Goal: Transaction & Acquisition: Purchase product/service

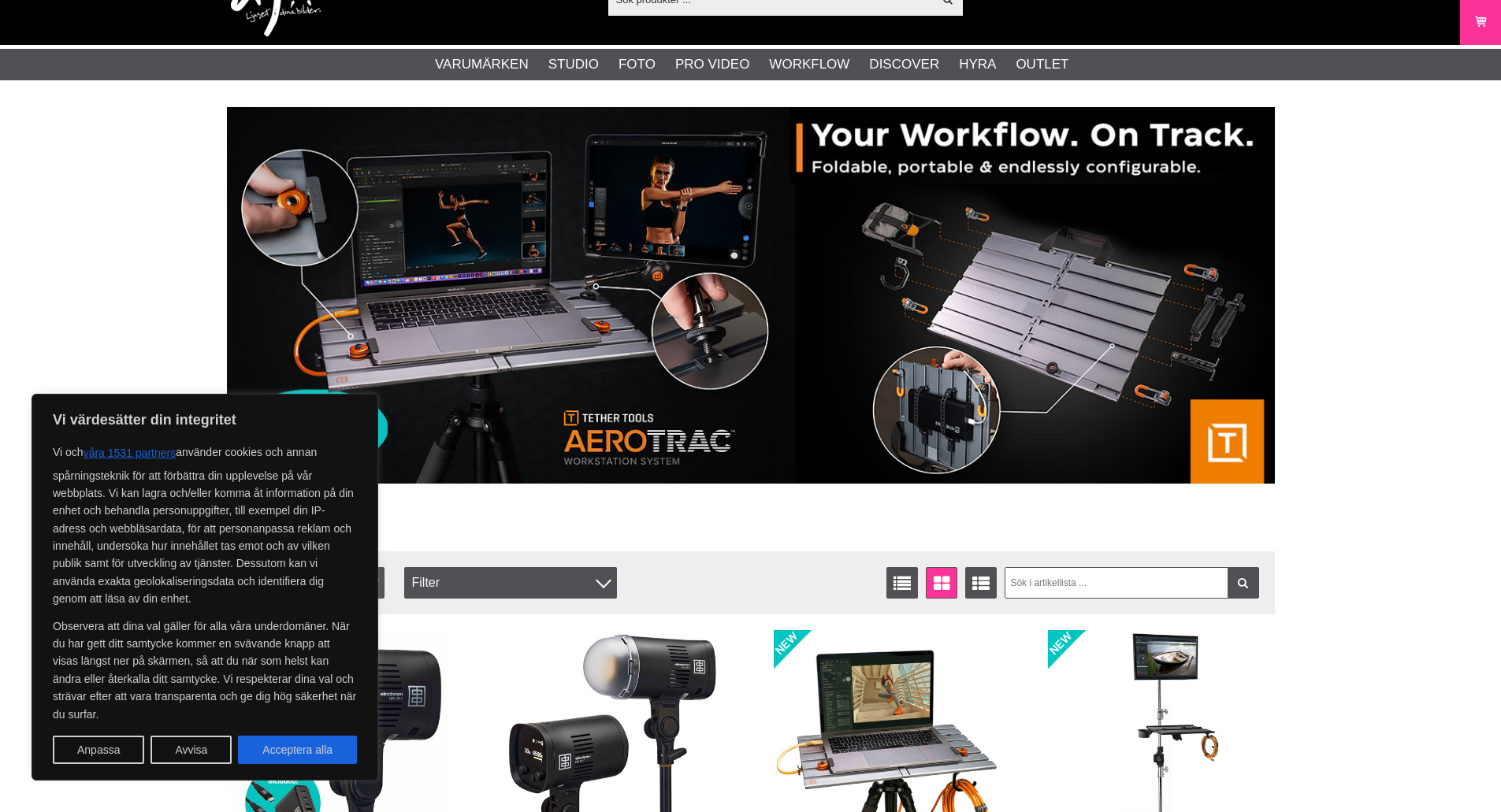
scroll to position [394, 0]
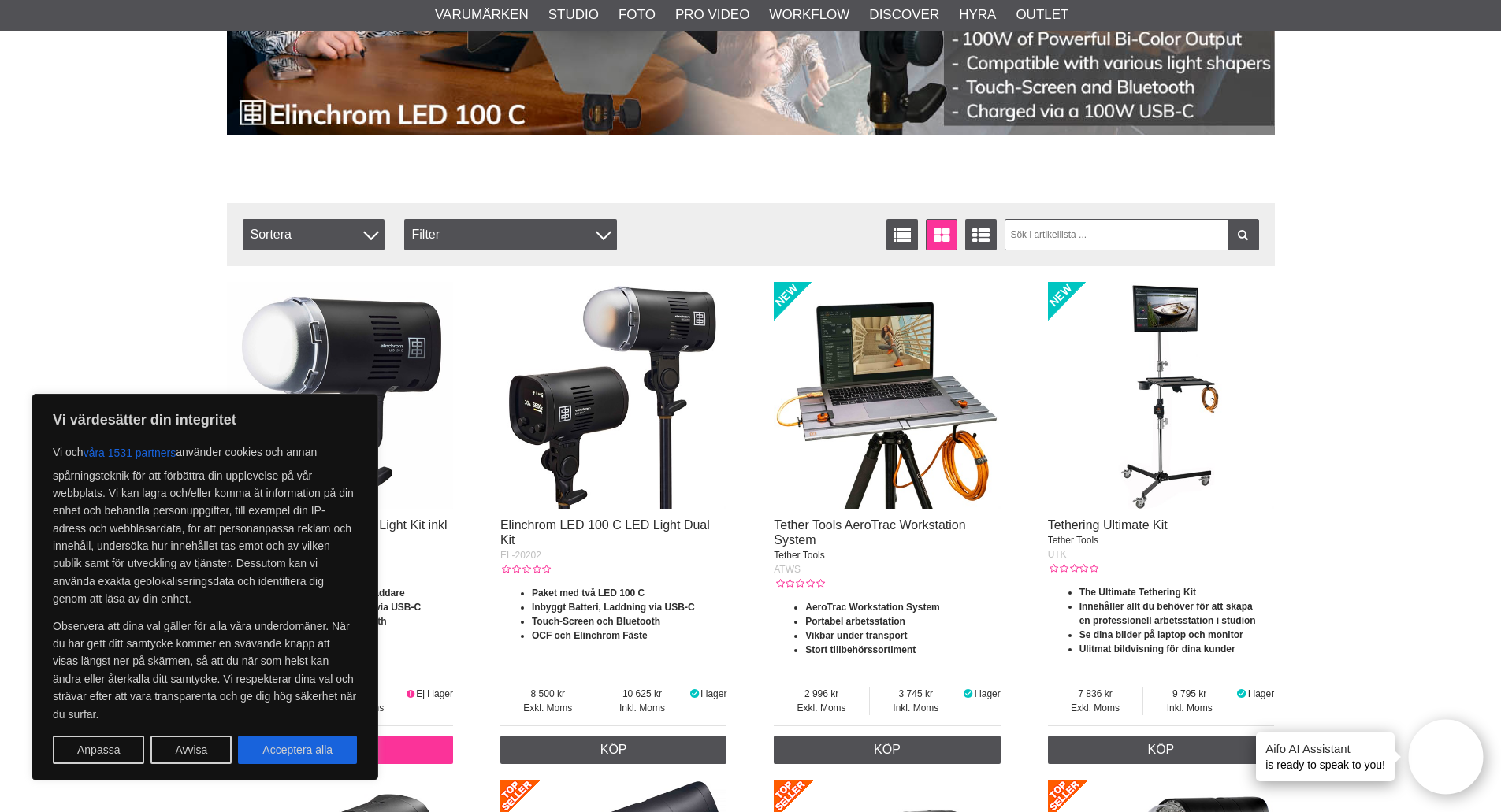
click at [333, 743] on button "Acceptera alla" at bounding box center [296, 749] width 119 height 28
checkbox input "true"
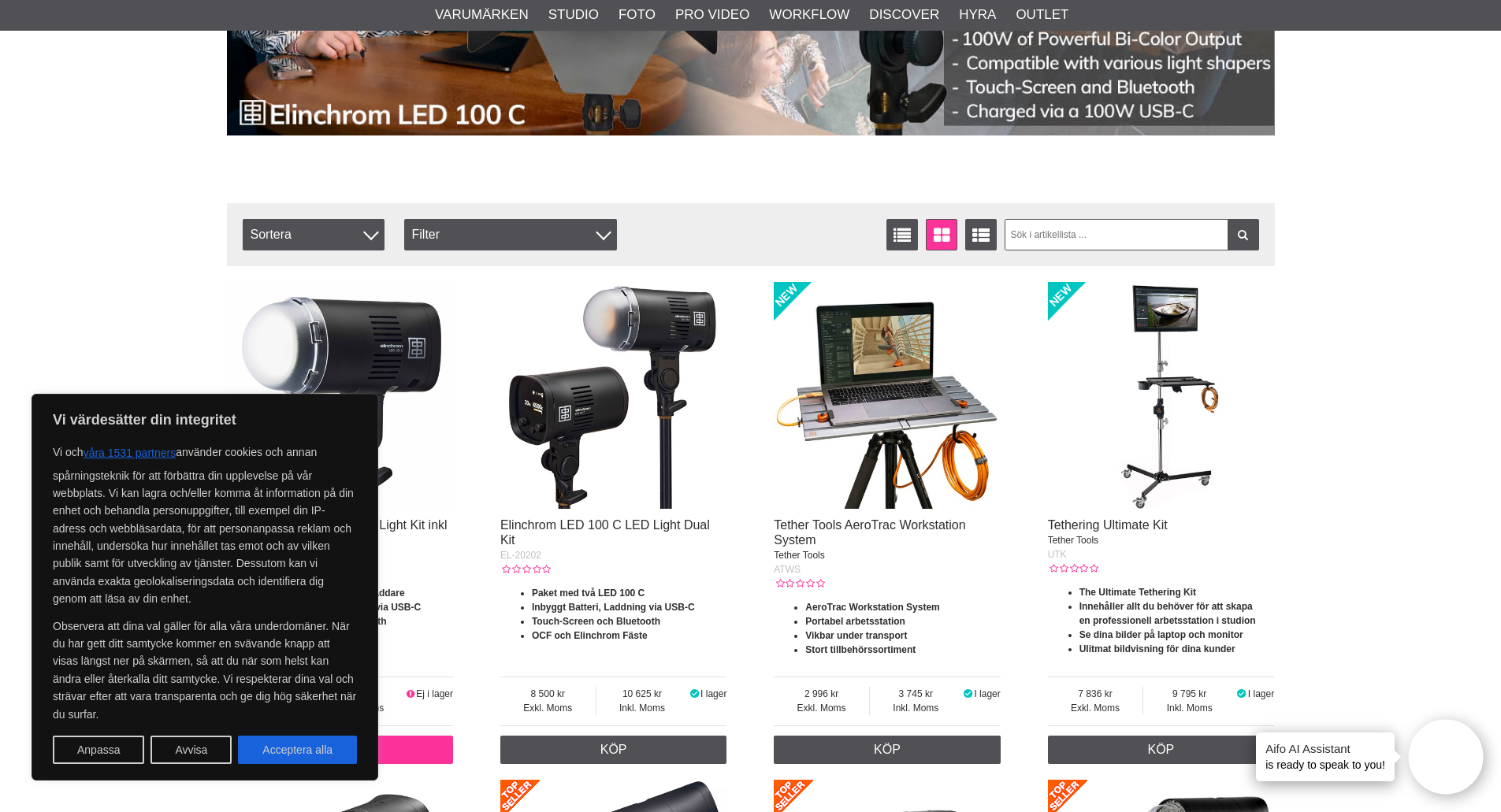
checkbox input "true"
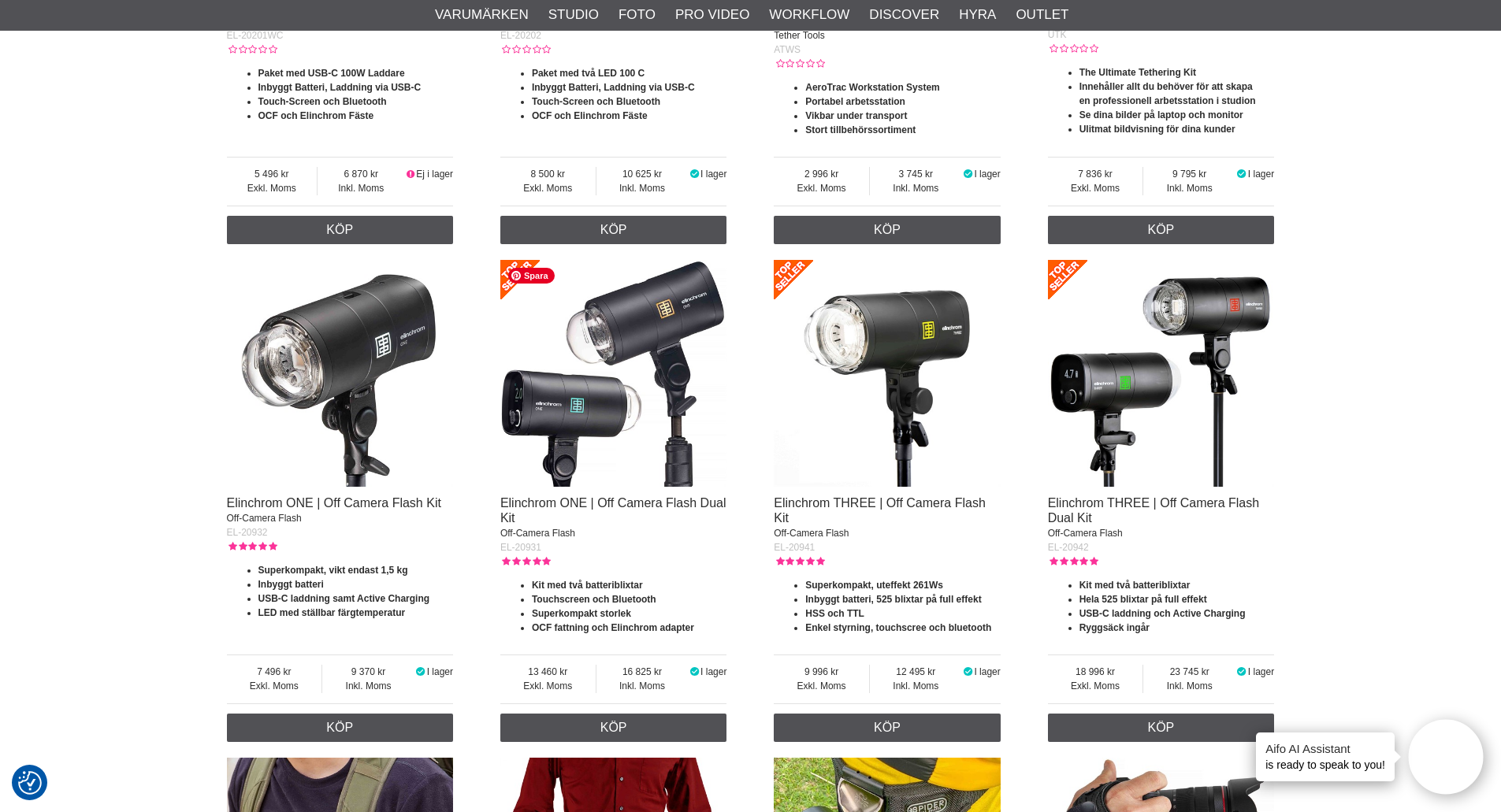
scroll to position [945, 0]
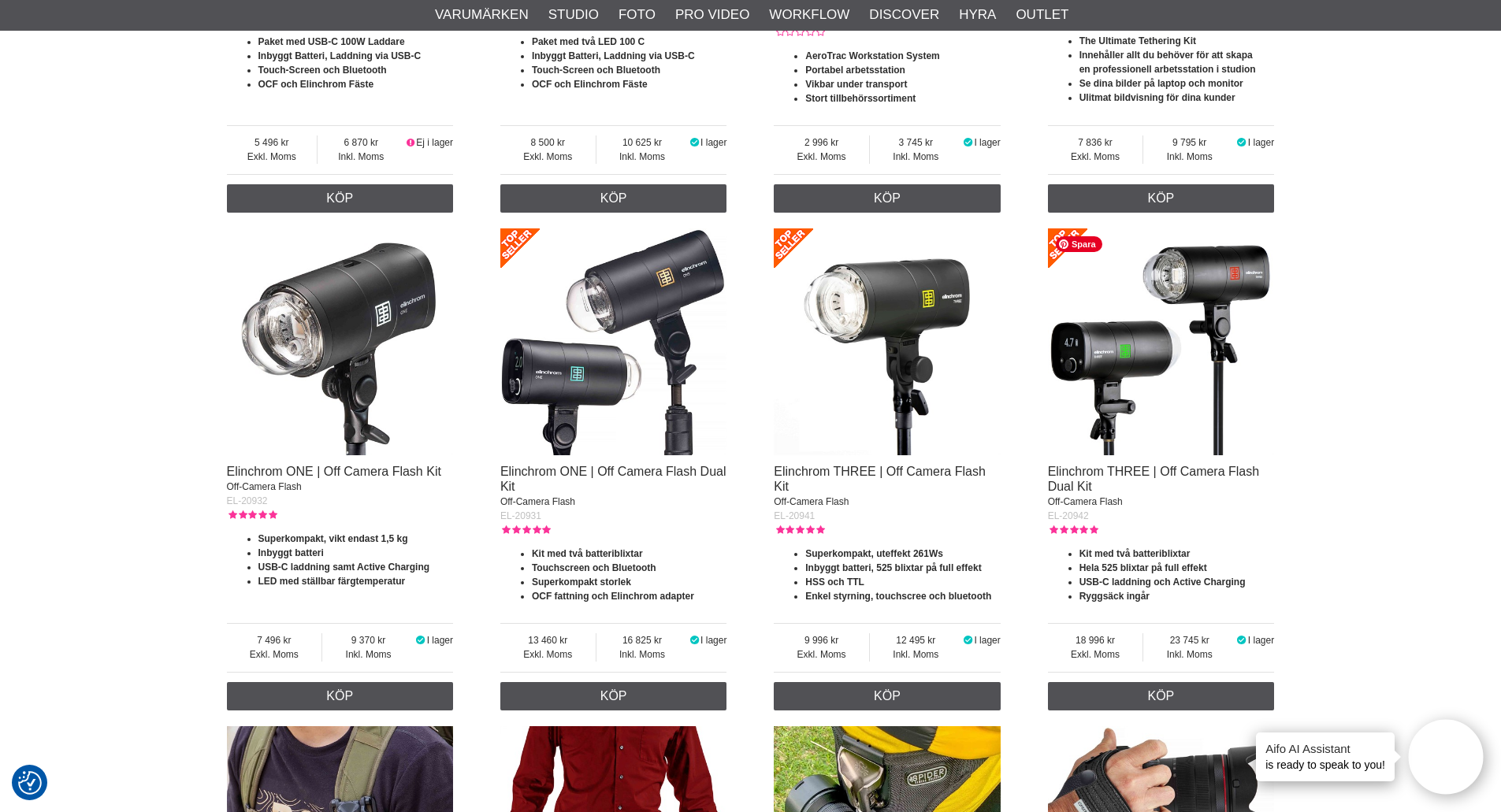
click at [1113, 353] on img at bounding box center [1161, 342] width 227 height 227
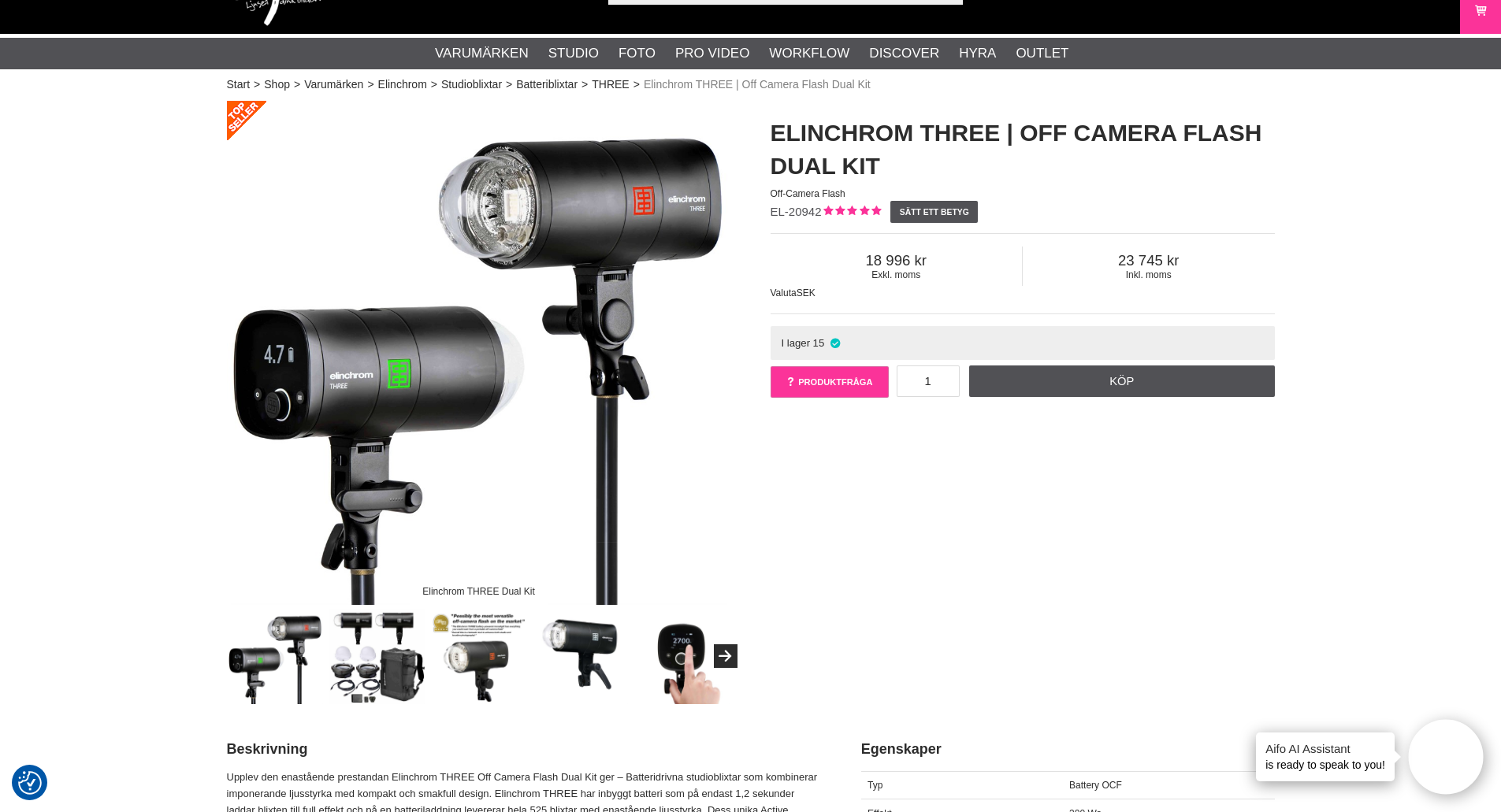
scroll to position [79, 0]
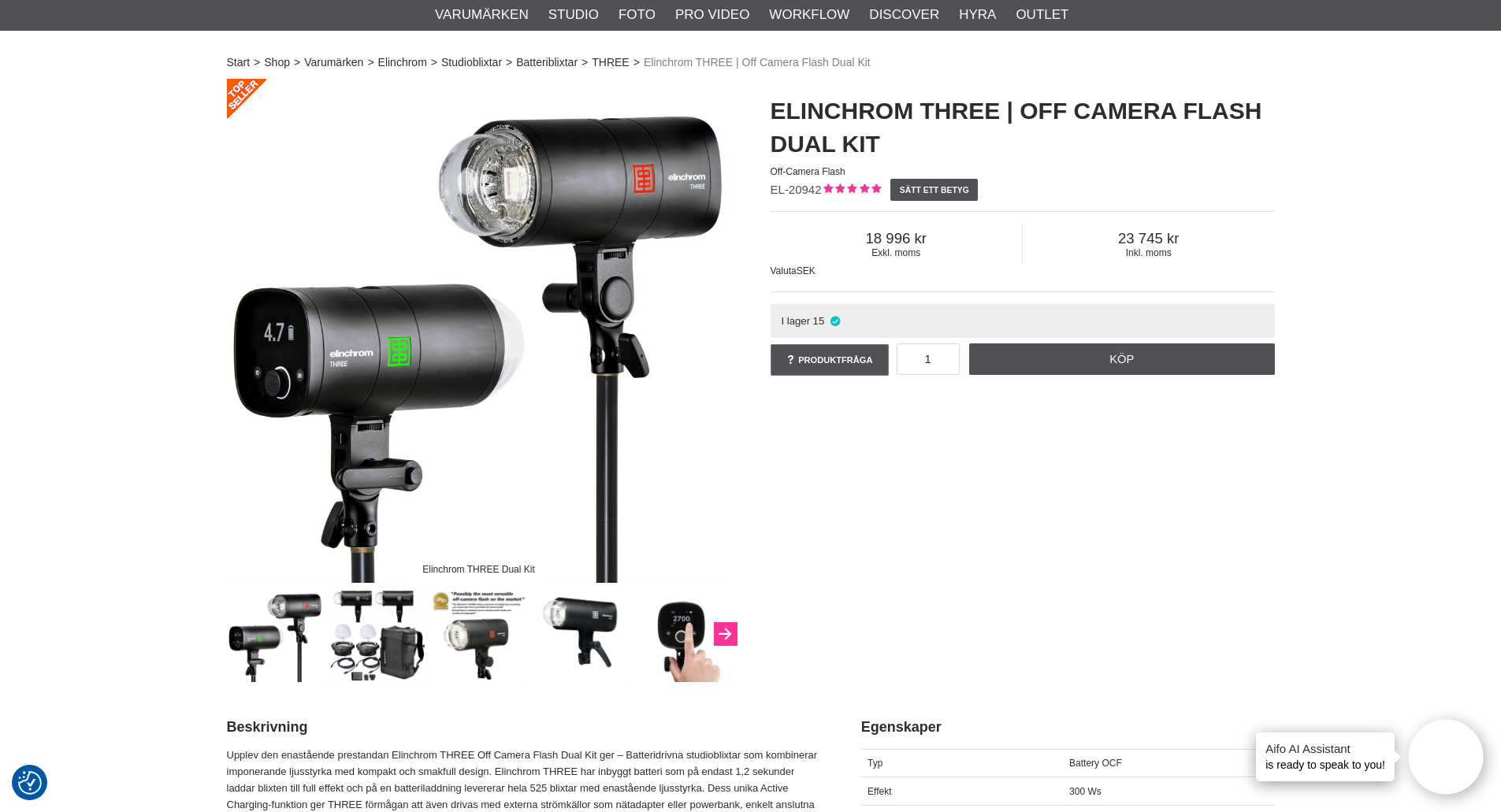
click at [717, 640] on button "Next" at bounding box center [725, 634] width 24 height 24
